Goal: Information Seeking & Learning: Learn about a topic

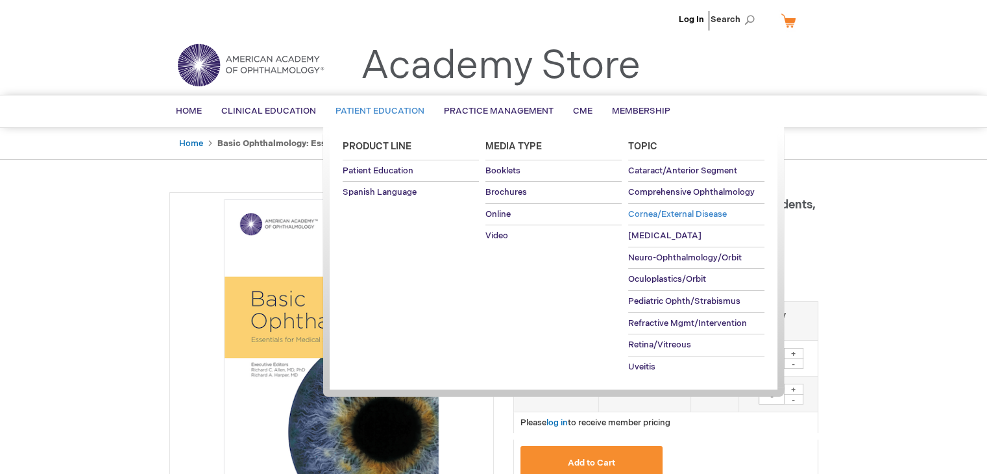
click at [669, 217] on span "Cornea/External Disease" at bounding box center [677, 214] width 99 height 10
